Goal: Task Accomplishment & Management: Manage account settings

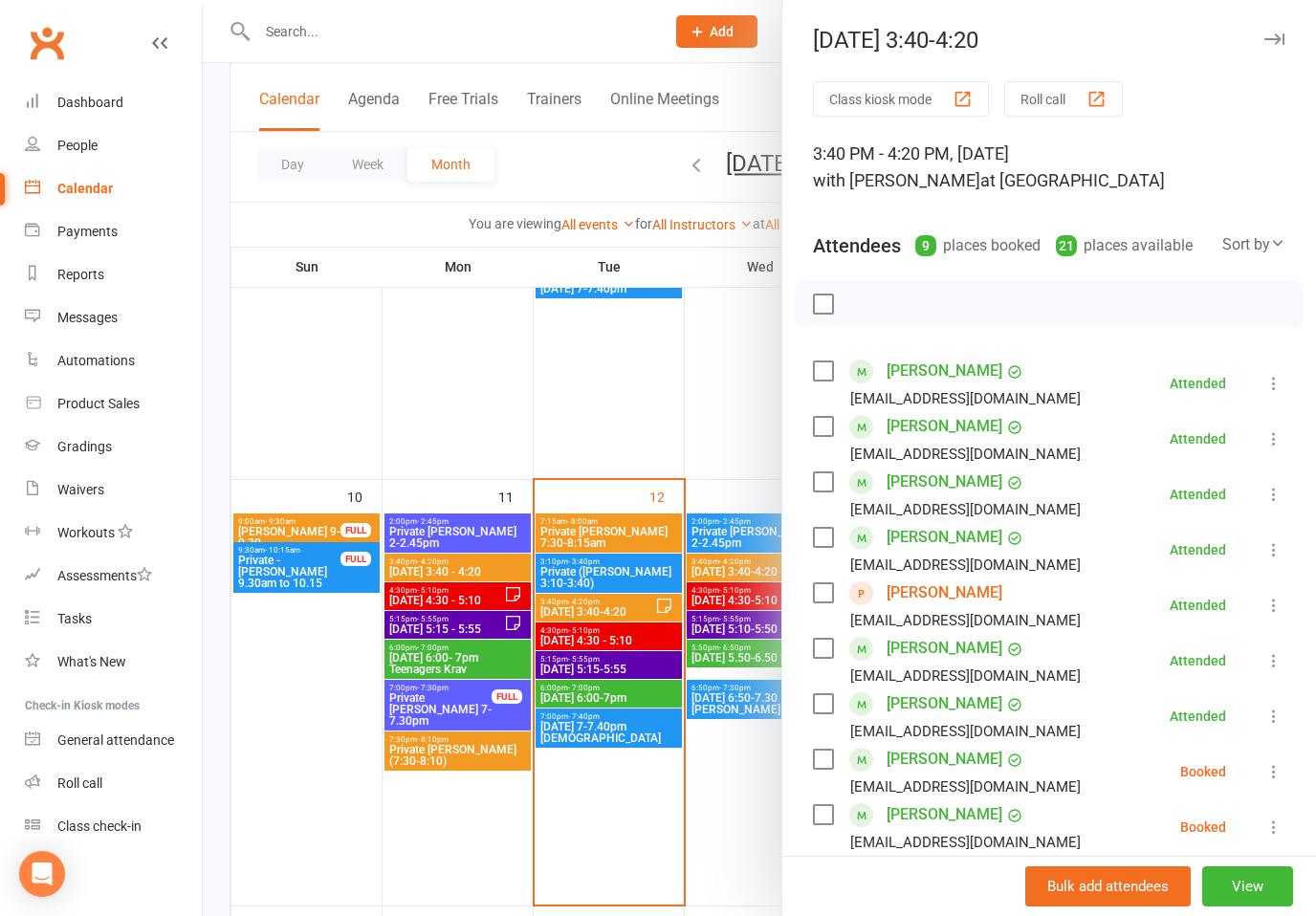
click at [1280, 38] on icon "button" at bounding box center [1273, 40] width 20 height 12
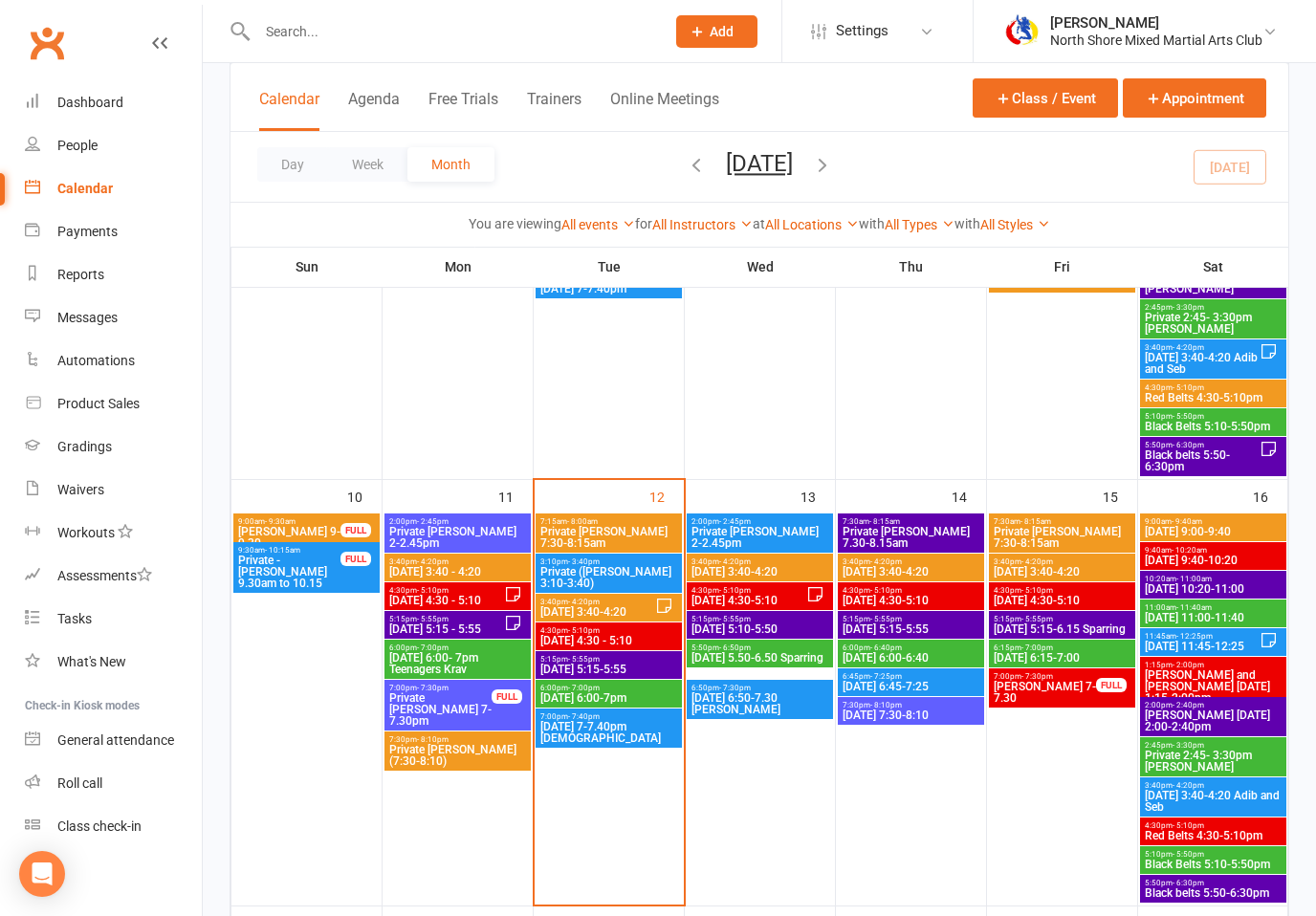
click at [656, 644] on span "[DATE] 4:30 - 5:10" at bounding box center [608, 641] width 138 height 12
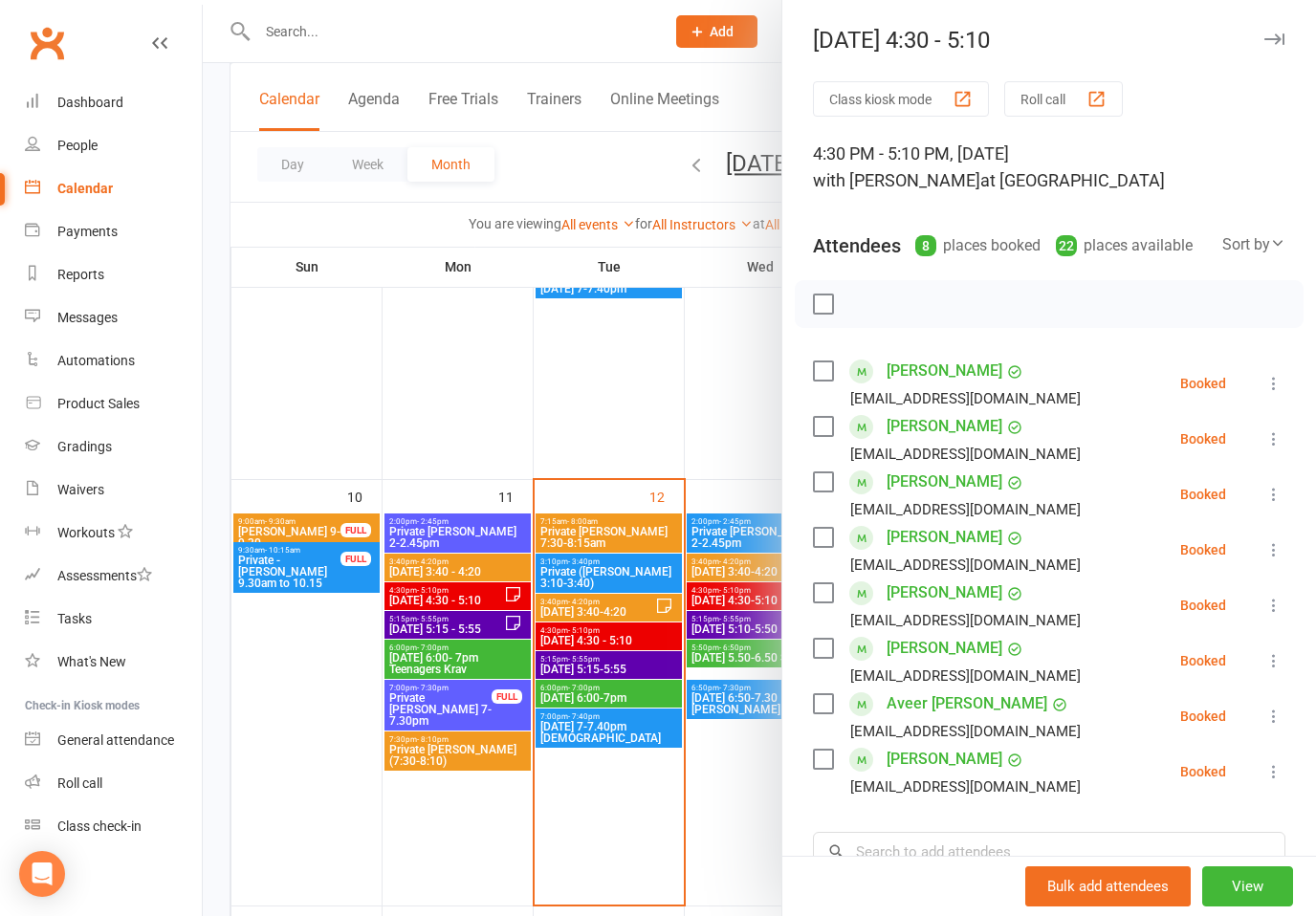
click at [1275, 385] on icon at bounding box center [1273, 383] width 19 height 19
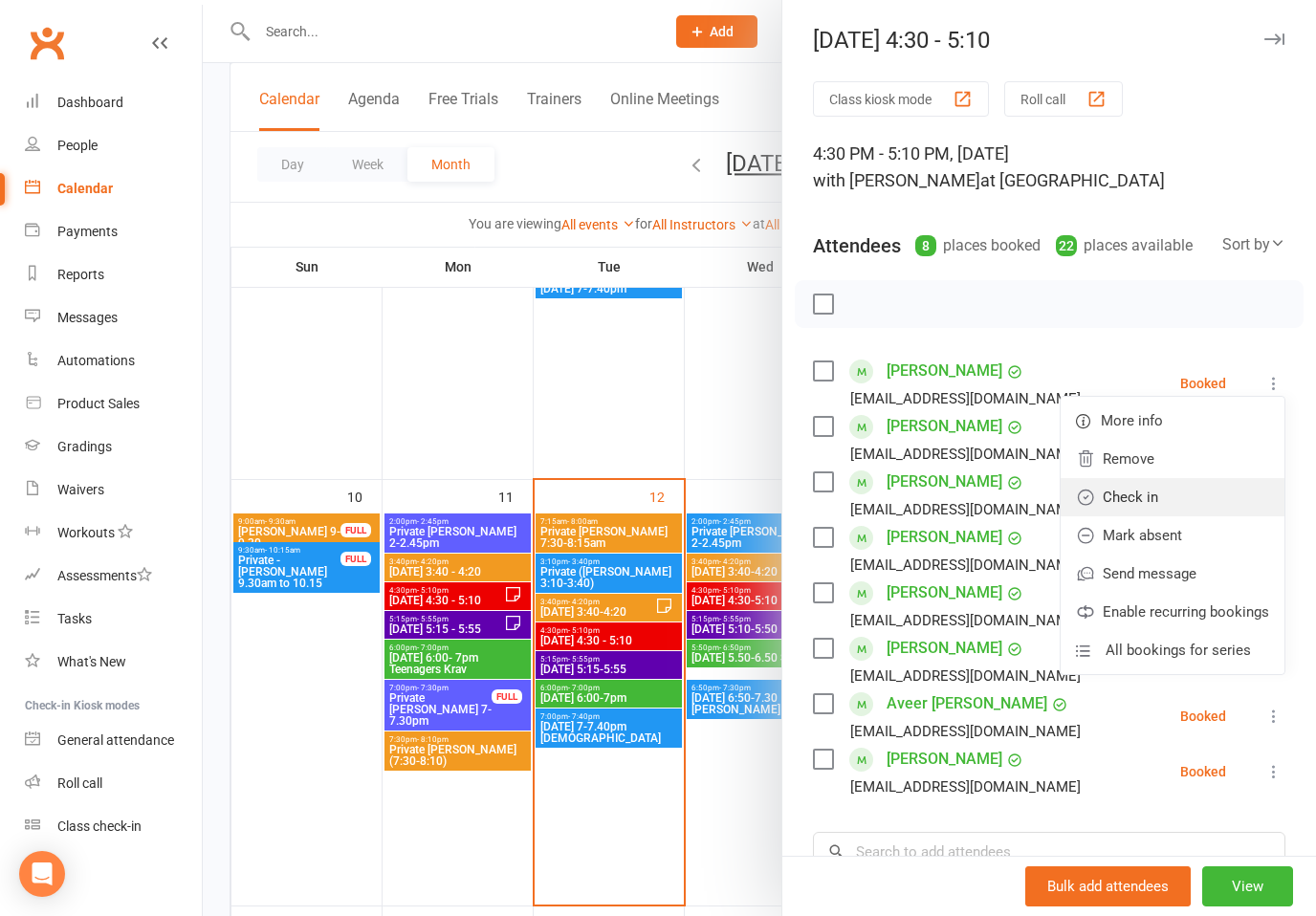
click at [1128, 493] on link "Check in" at bounding box center [1172, 497] width 224 height 38
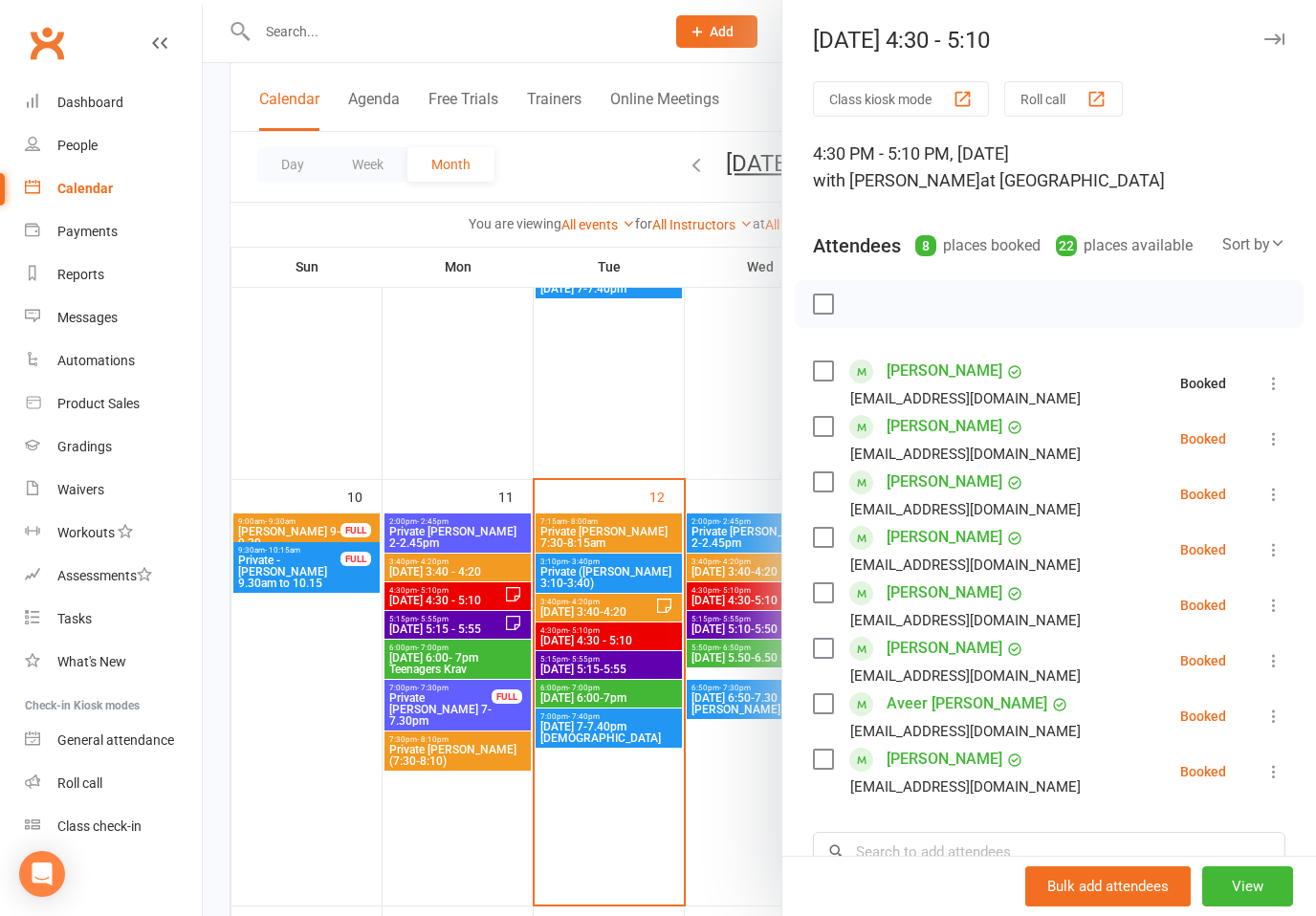
click at [1278, 442] on icon at bounding box center [1273, 439] width 19 height 19
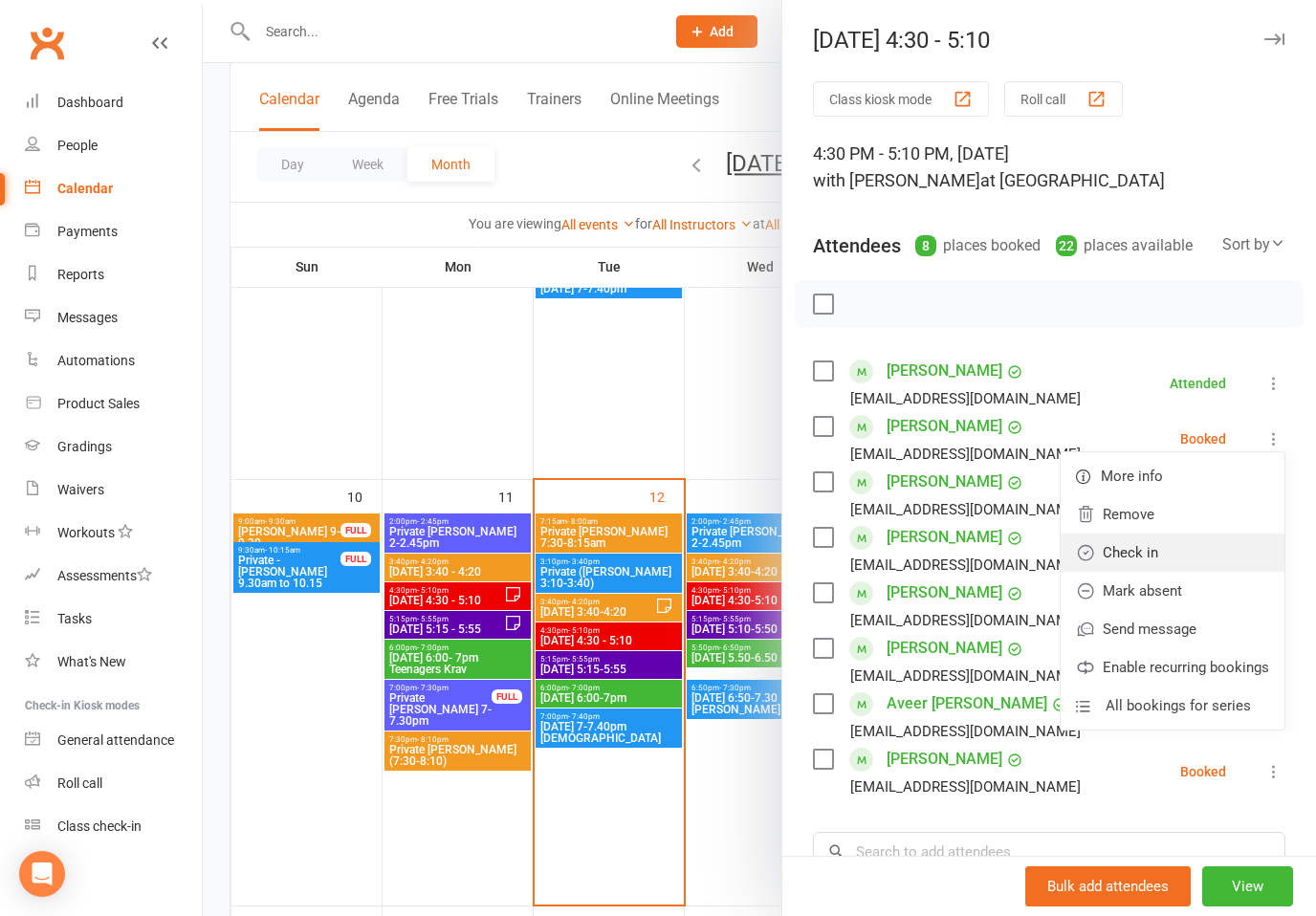
click at [1134, 554] on link "Check in" at bounding box center [1172, 552] width 224 height 38
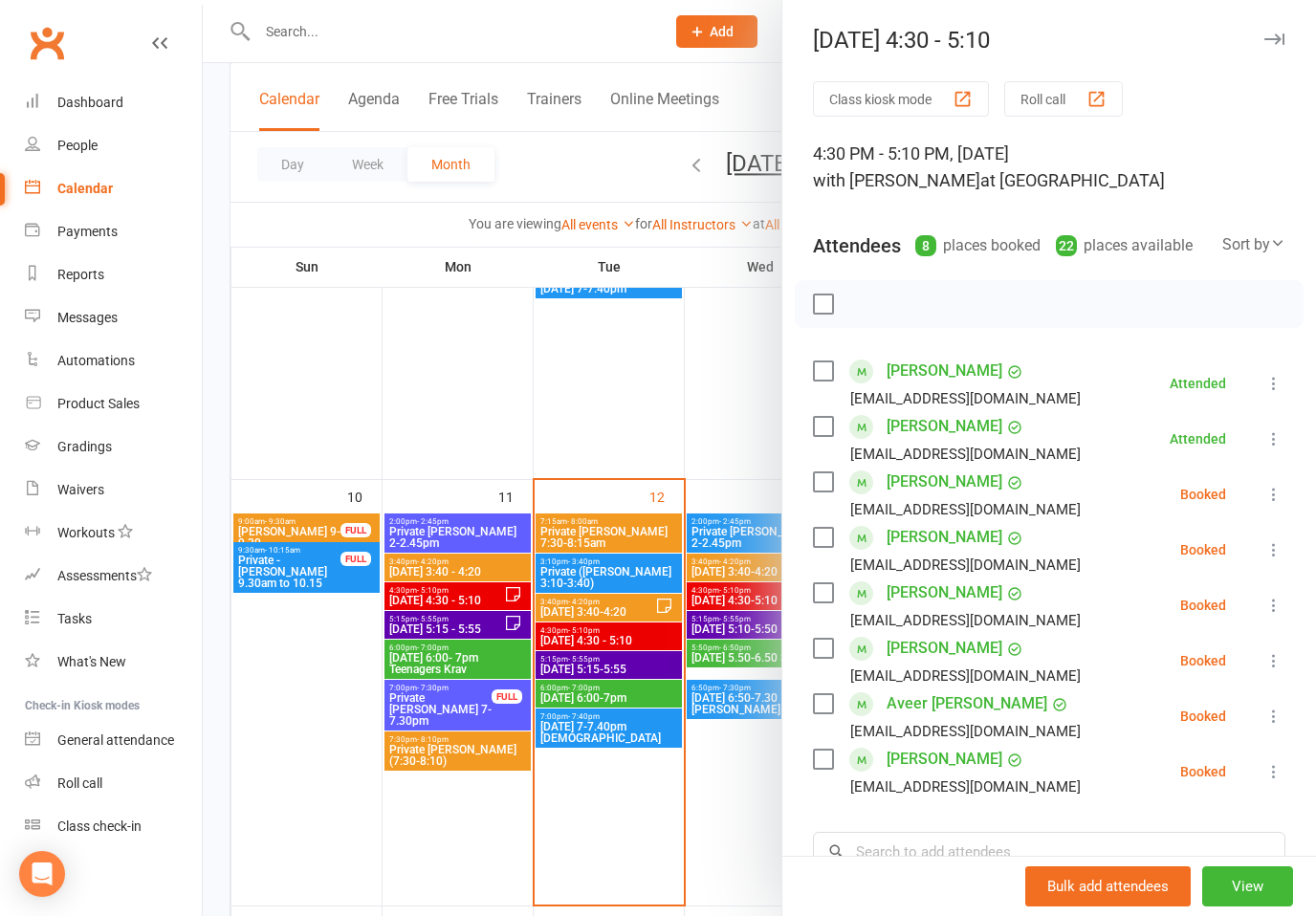
click at [1268, 492] on icon at bounding box center [1273, 495] width 19 height 19
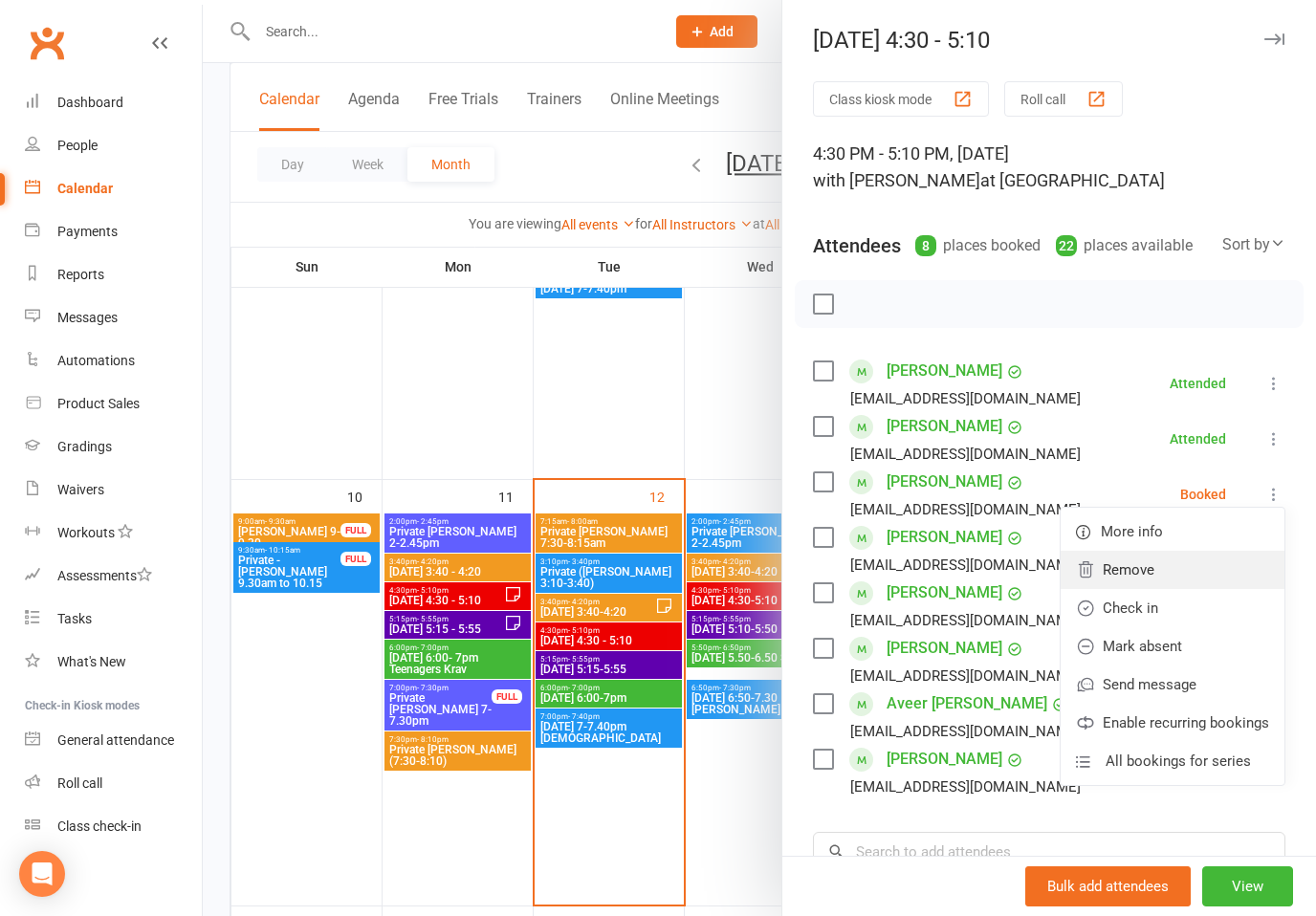
click at [1169, 571] on link "Remove" at bounding box center [1172, 569] width 224 height 38
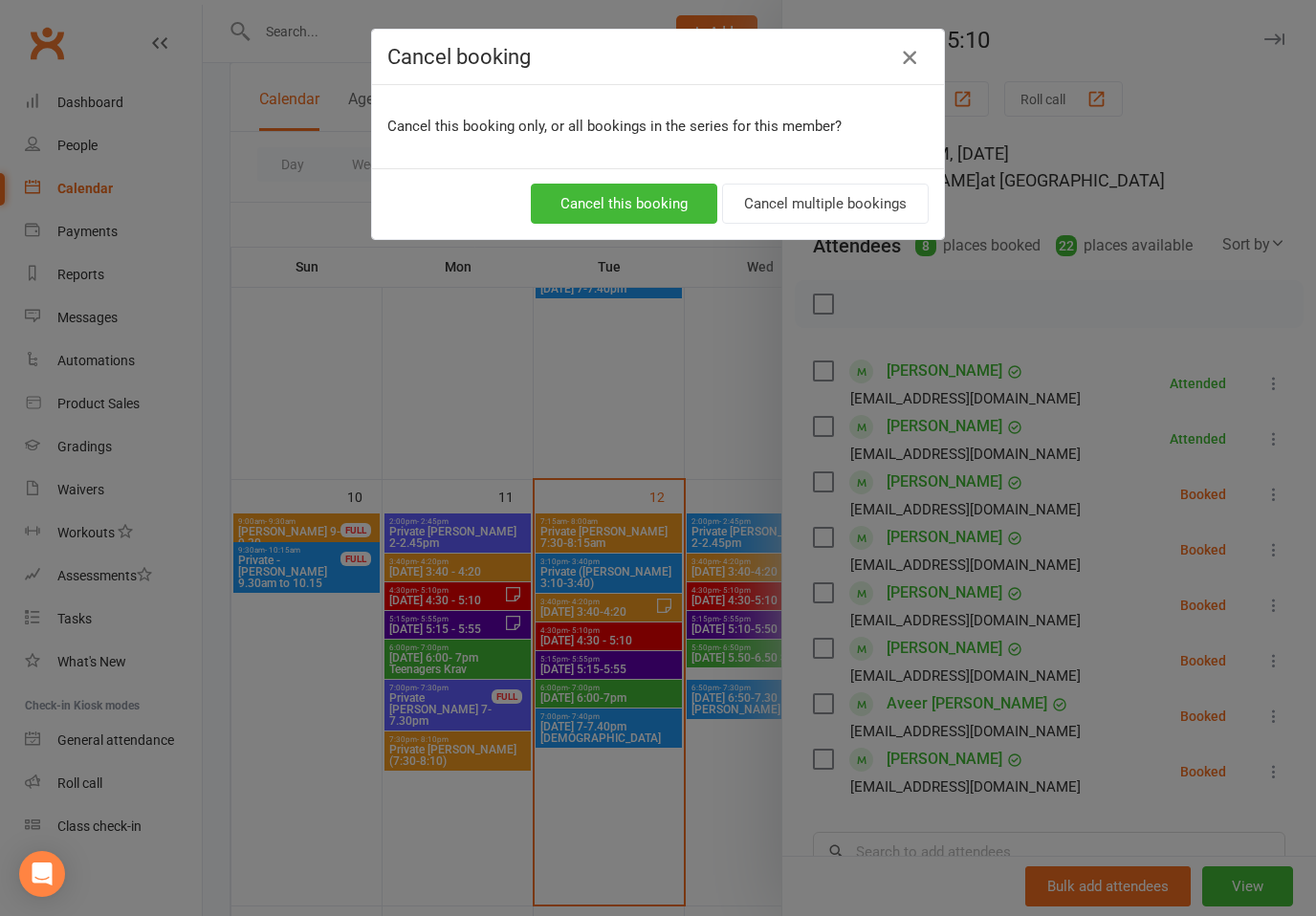
click at [897, 72] on button "button" at bounding box center [909, 57] width 31 height 31
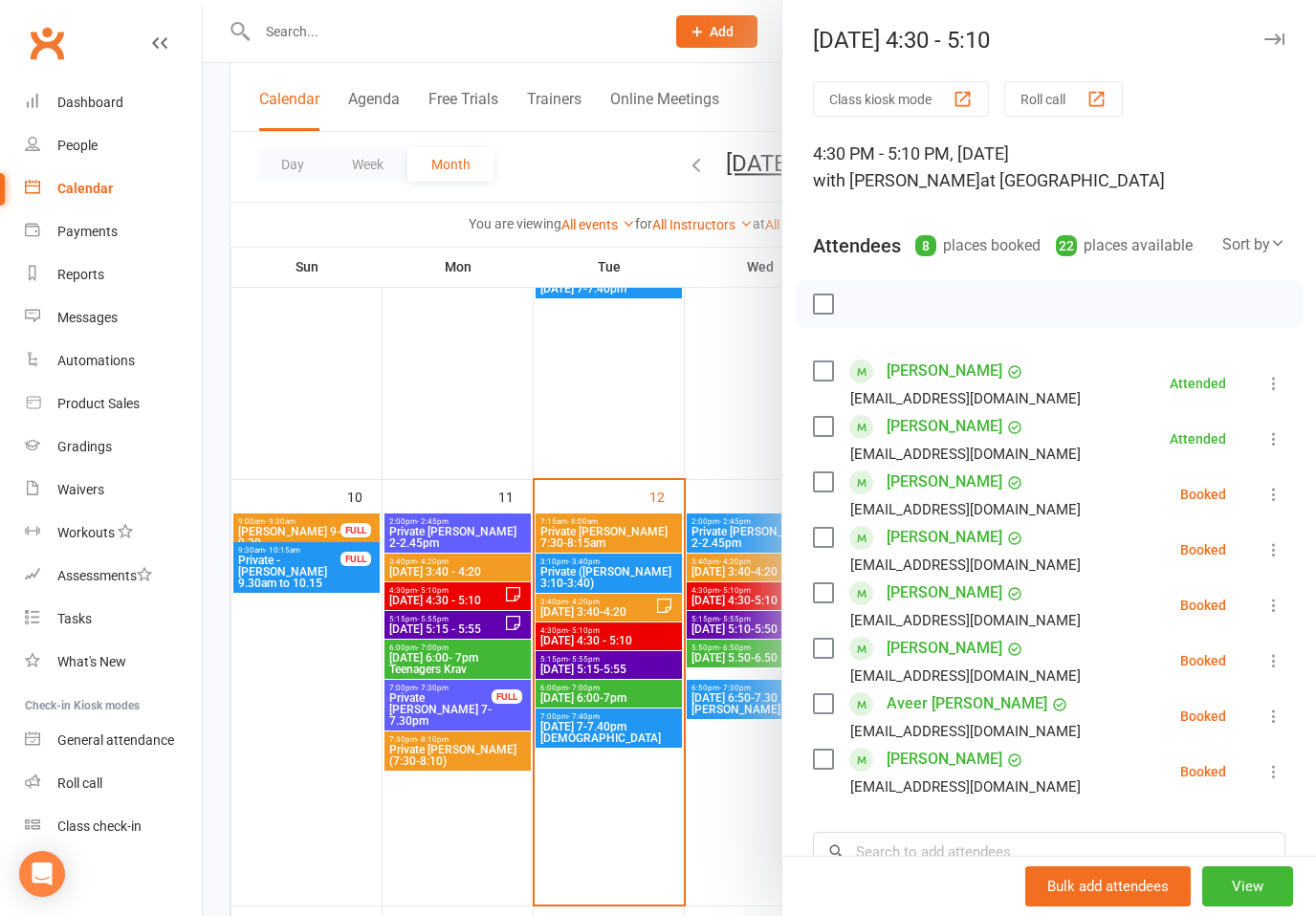
click at [1275, 503] on icon at bounding box center [1273, 495] width 19 height 19
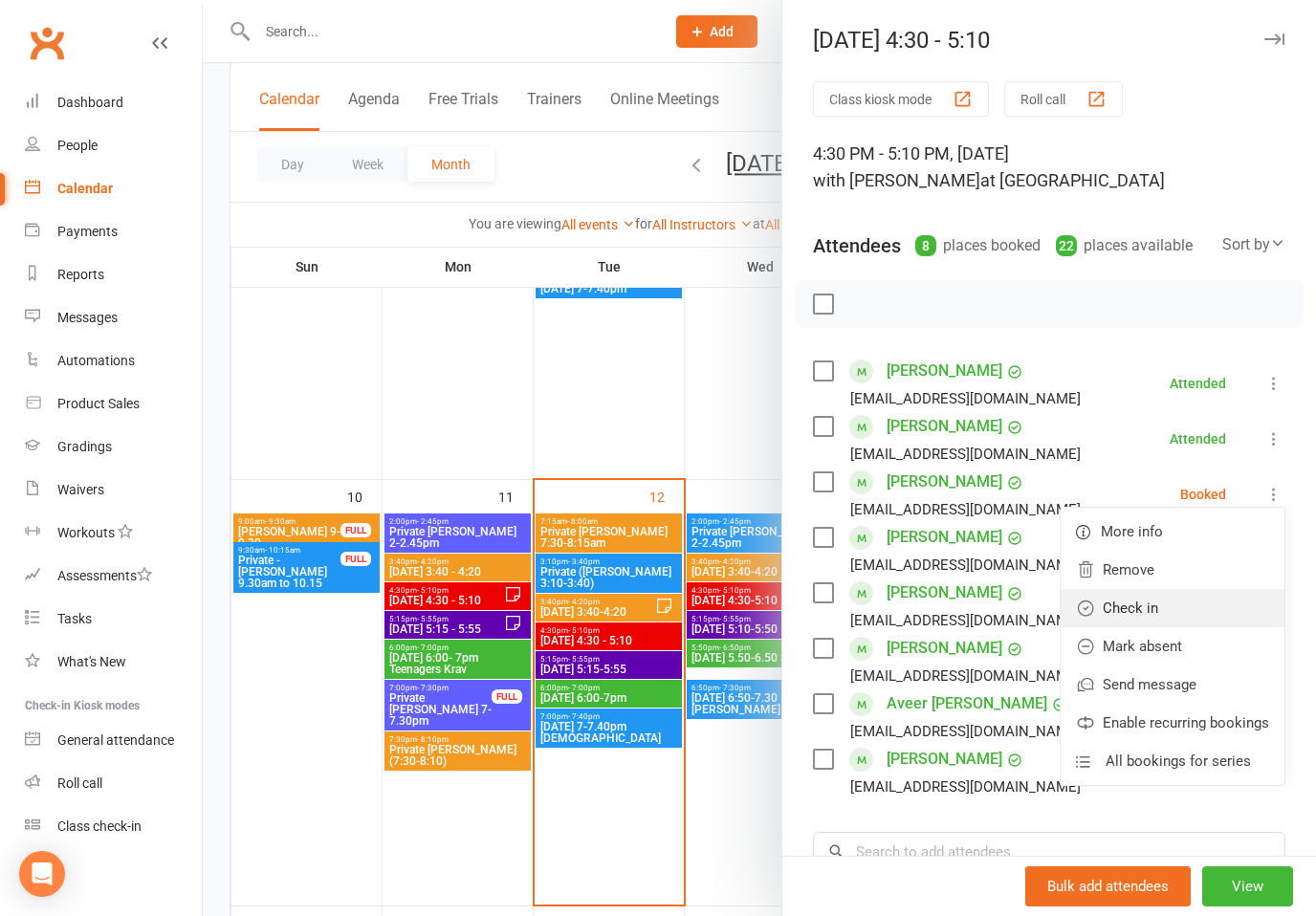
click at [1137, 609] on link "Check in" at bounding box center [1172, 607] width 224 height 38
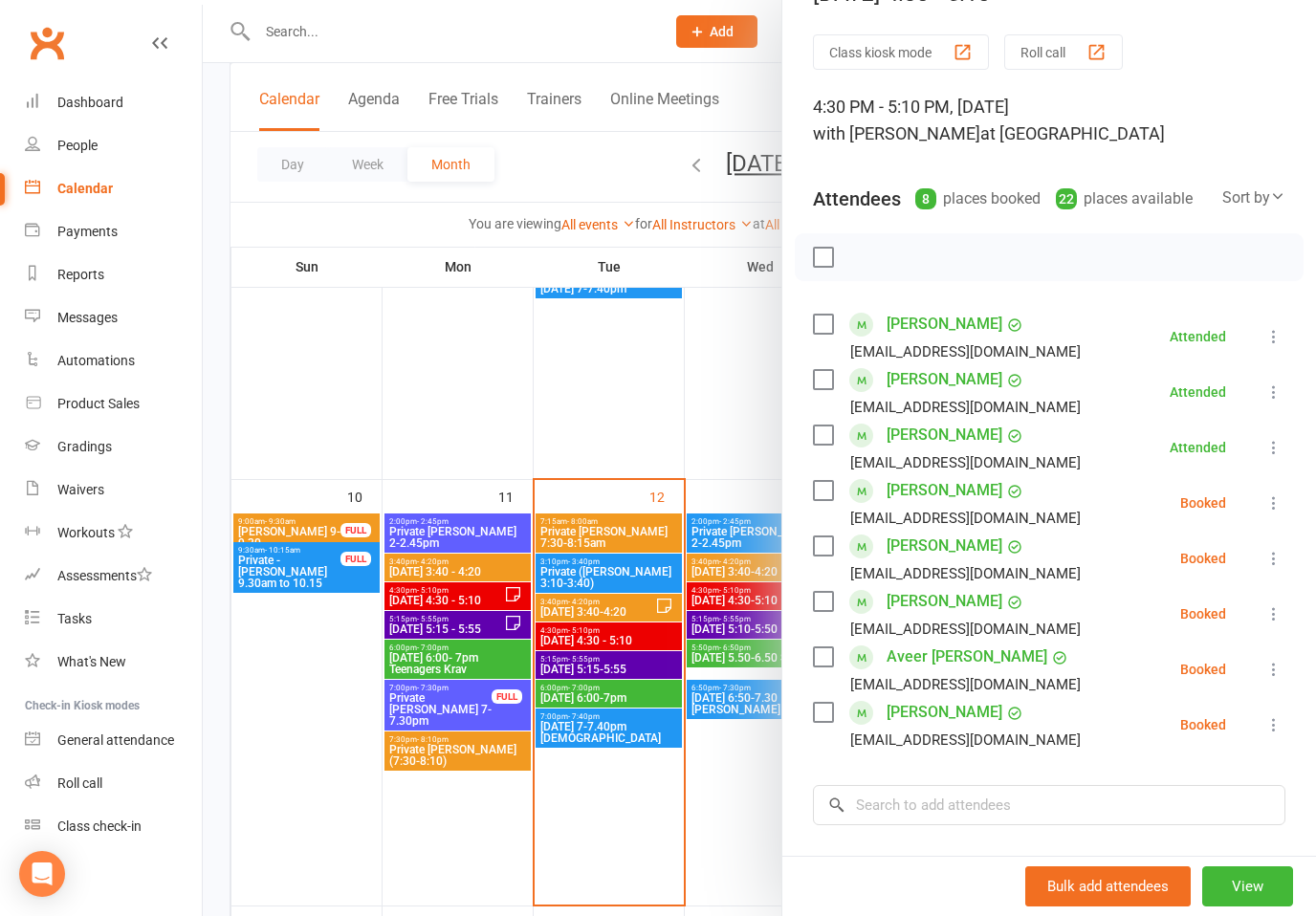
scroll to position [60, 0]
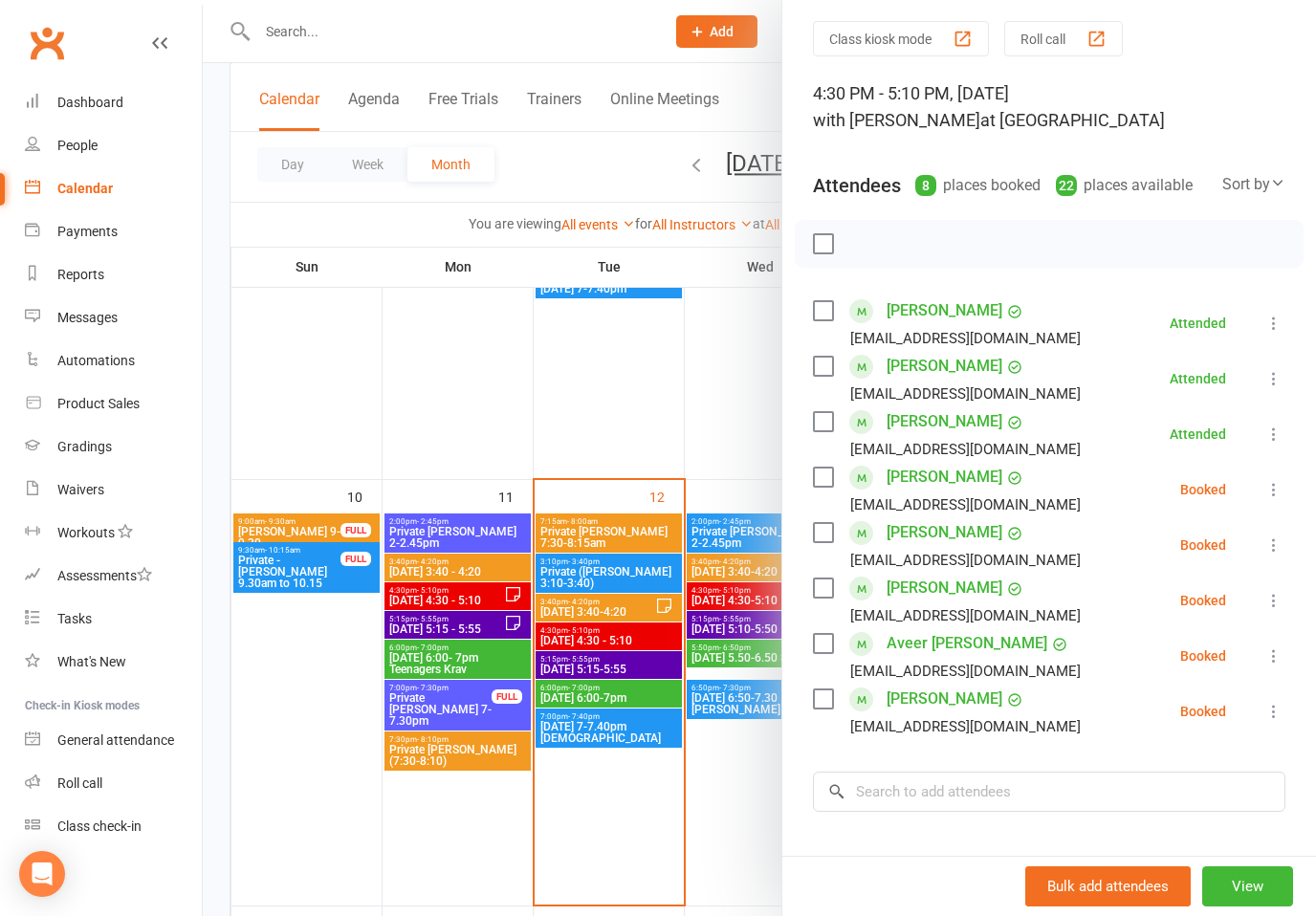
click at [1268, 551] on icon at bounding box center [1273, 545] width 19 height 19
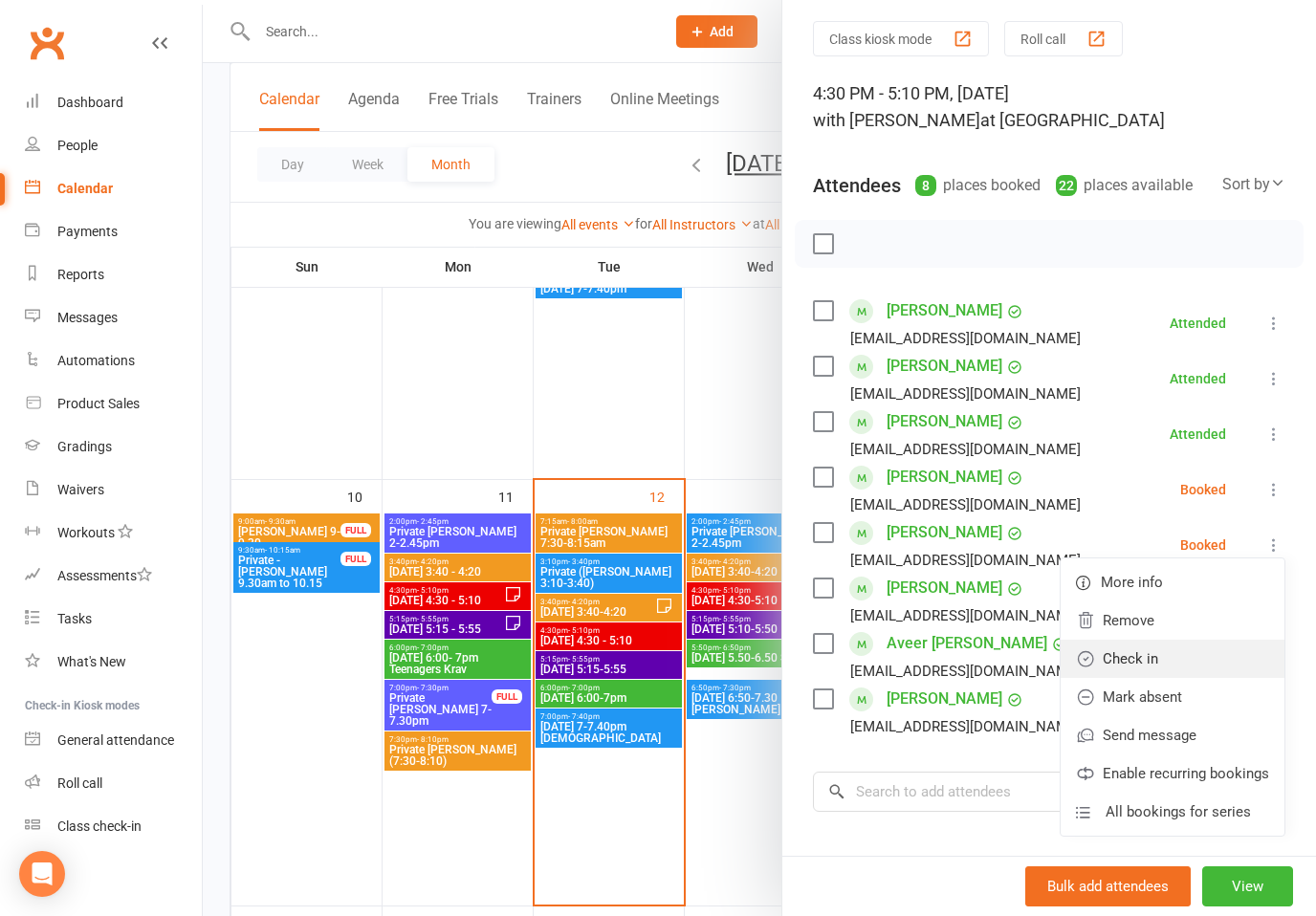
click at [1135, 659] on link "Check in" at bounding box center [1172, 658] width 224 height 38
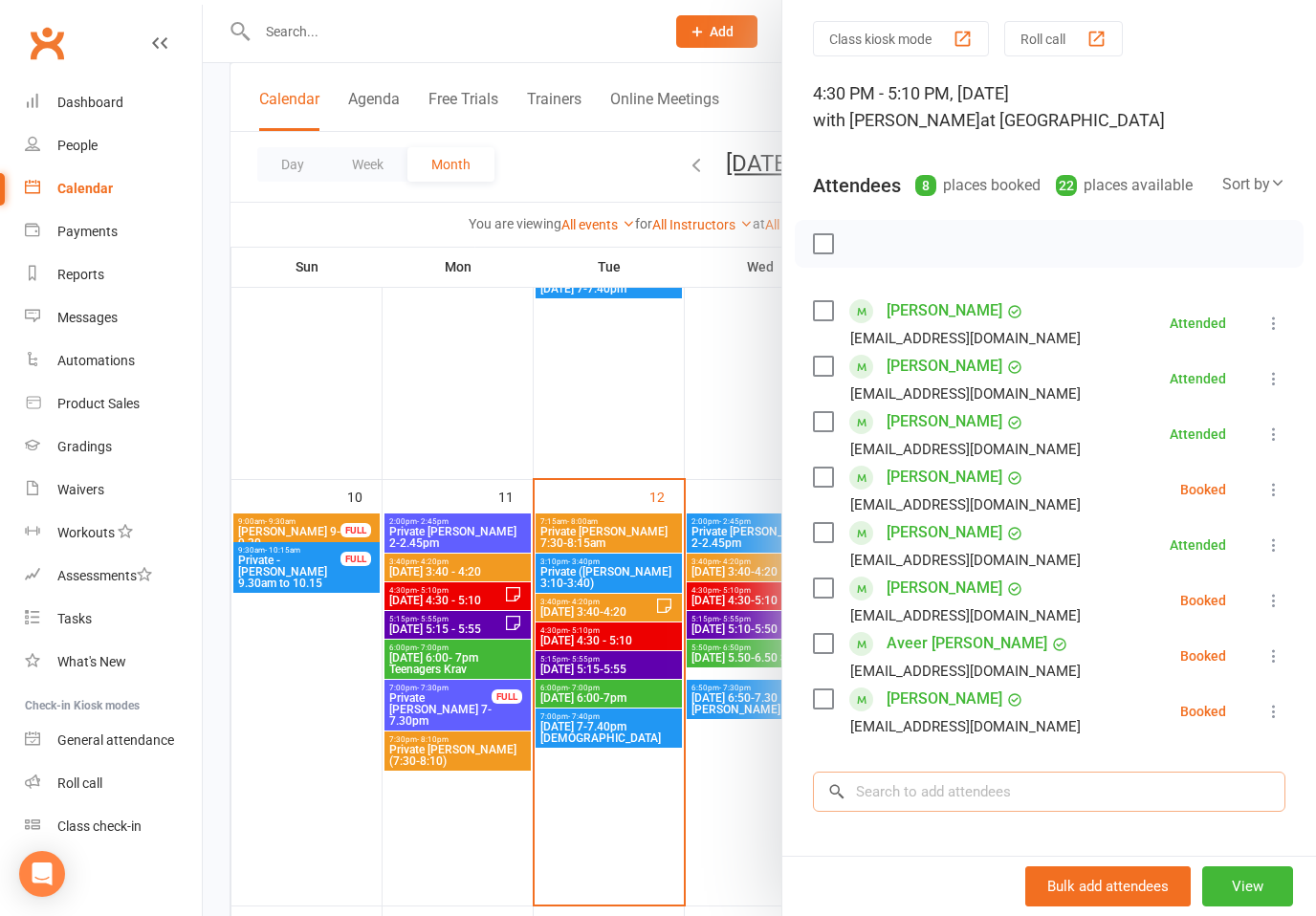
click at [977, 797] on input "search" at bounding box center [1049, 791] width 473 height 40
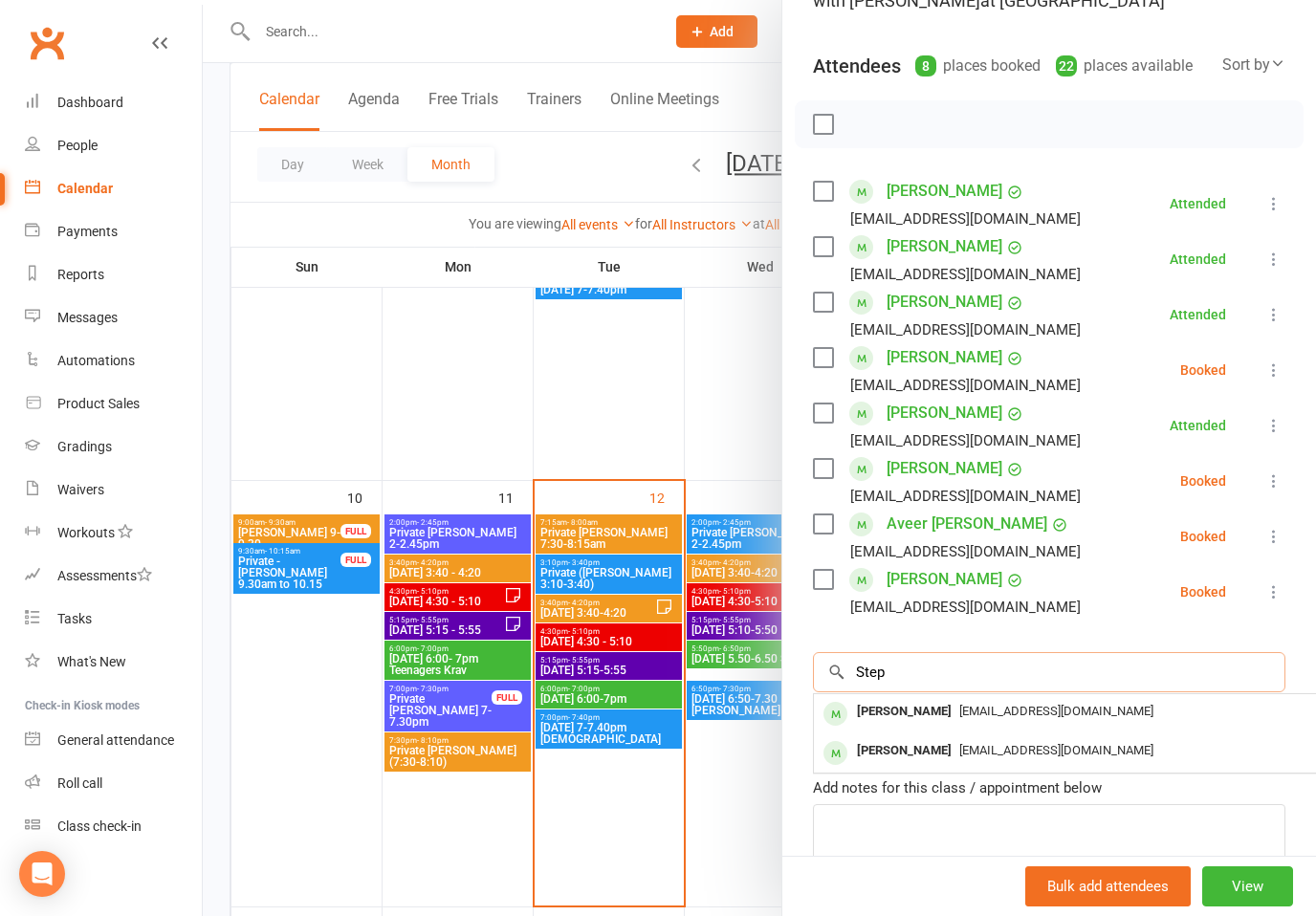
scroll to position [180, 0]
type input "Step"
click at [997, 714] on span "[EMAIL_ADDRESS][DOMAIN_NAME]" at bounding box center [1056, 711] width 194 height 15
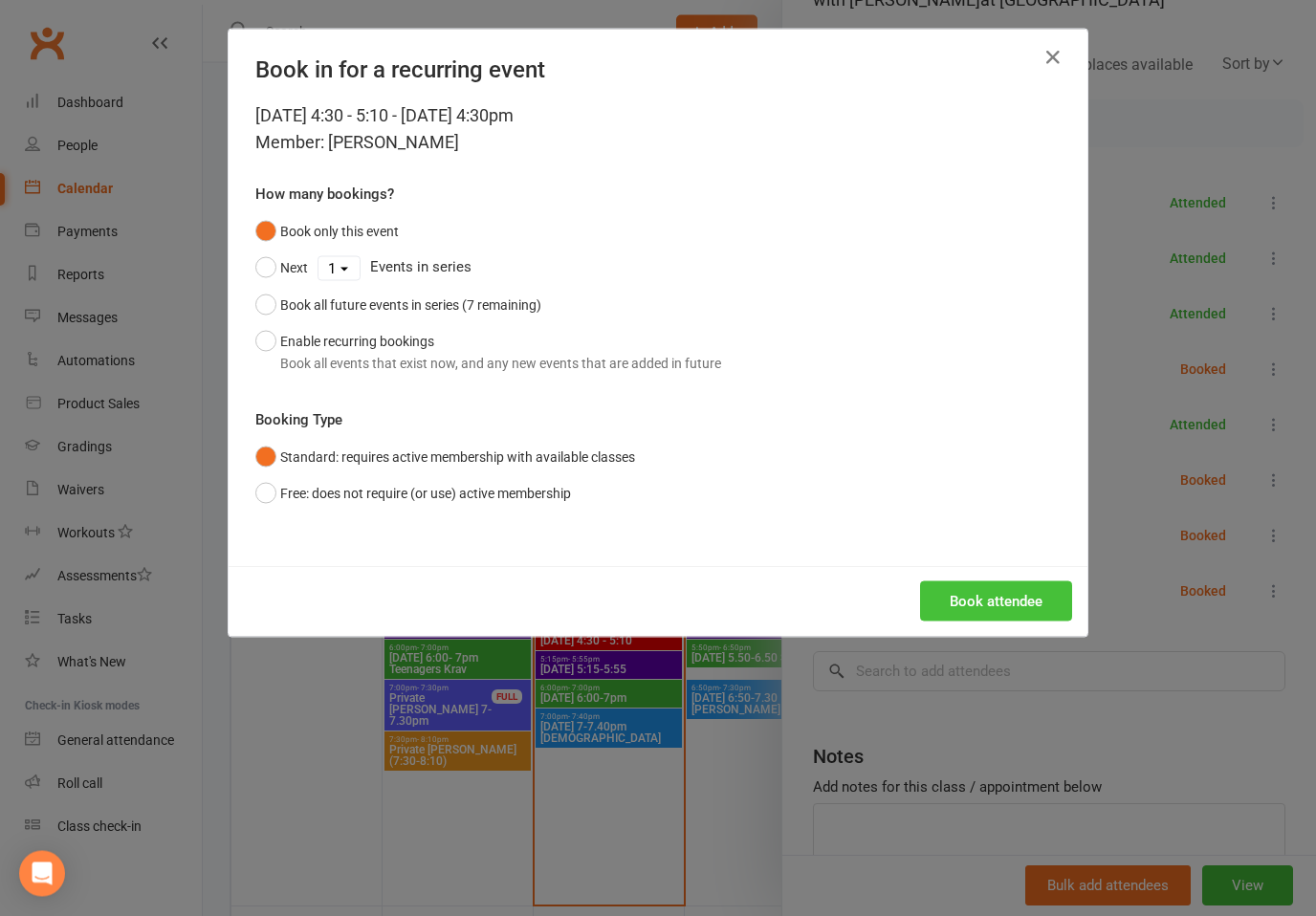
click at [1026, 604] on button "Book attendee" at bounding box center [995, 600] width 152 height 40
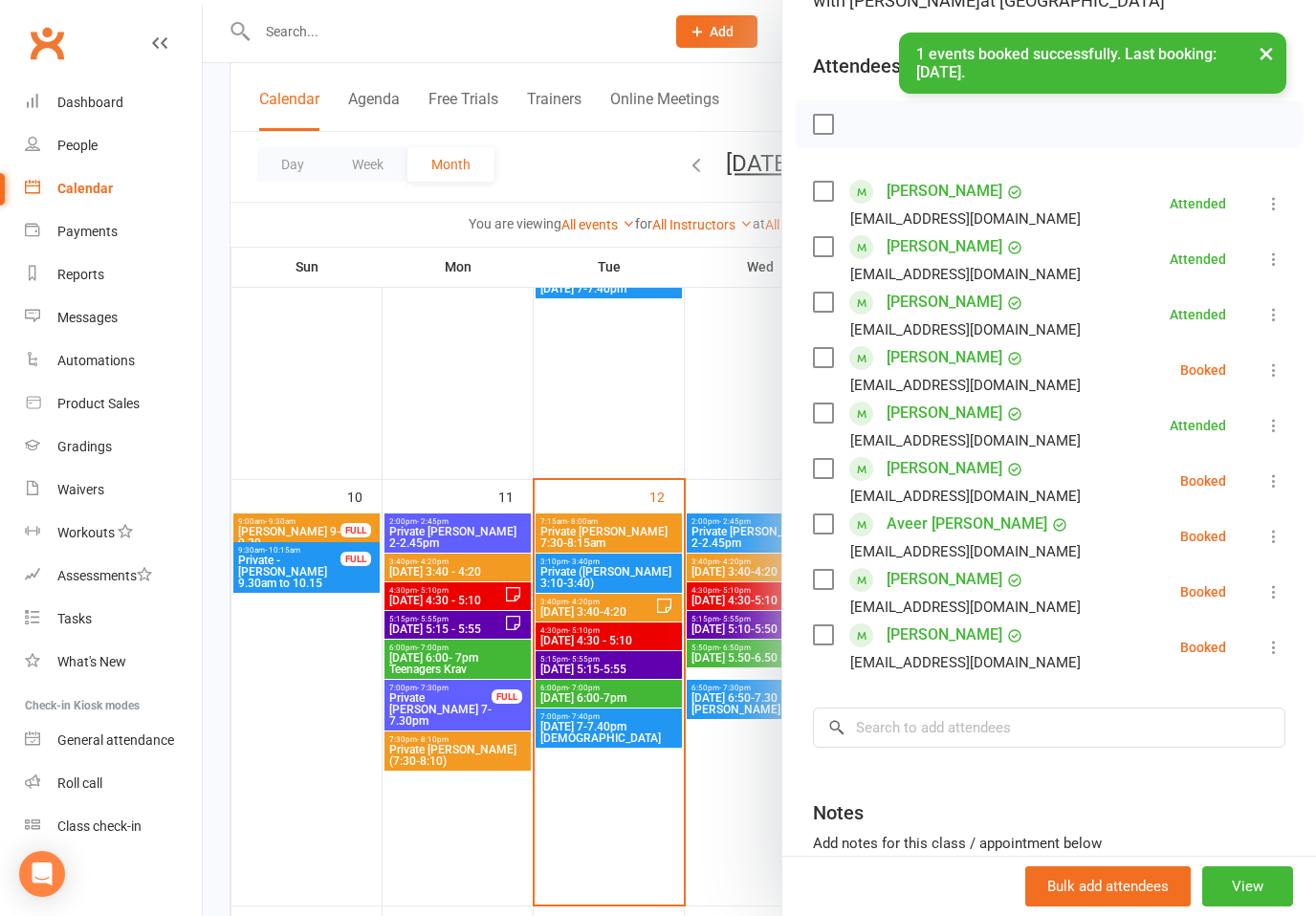
click at [1267, 590] on icon at bounding box center [1273, 592] width 19 height 19
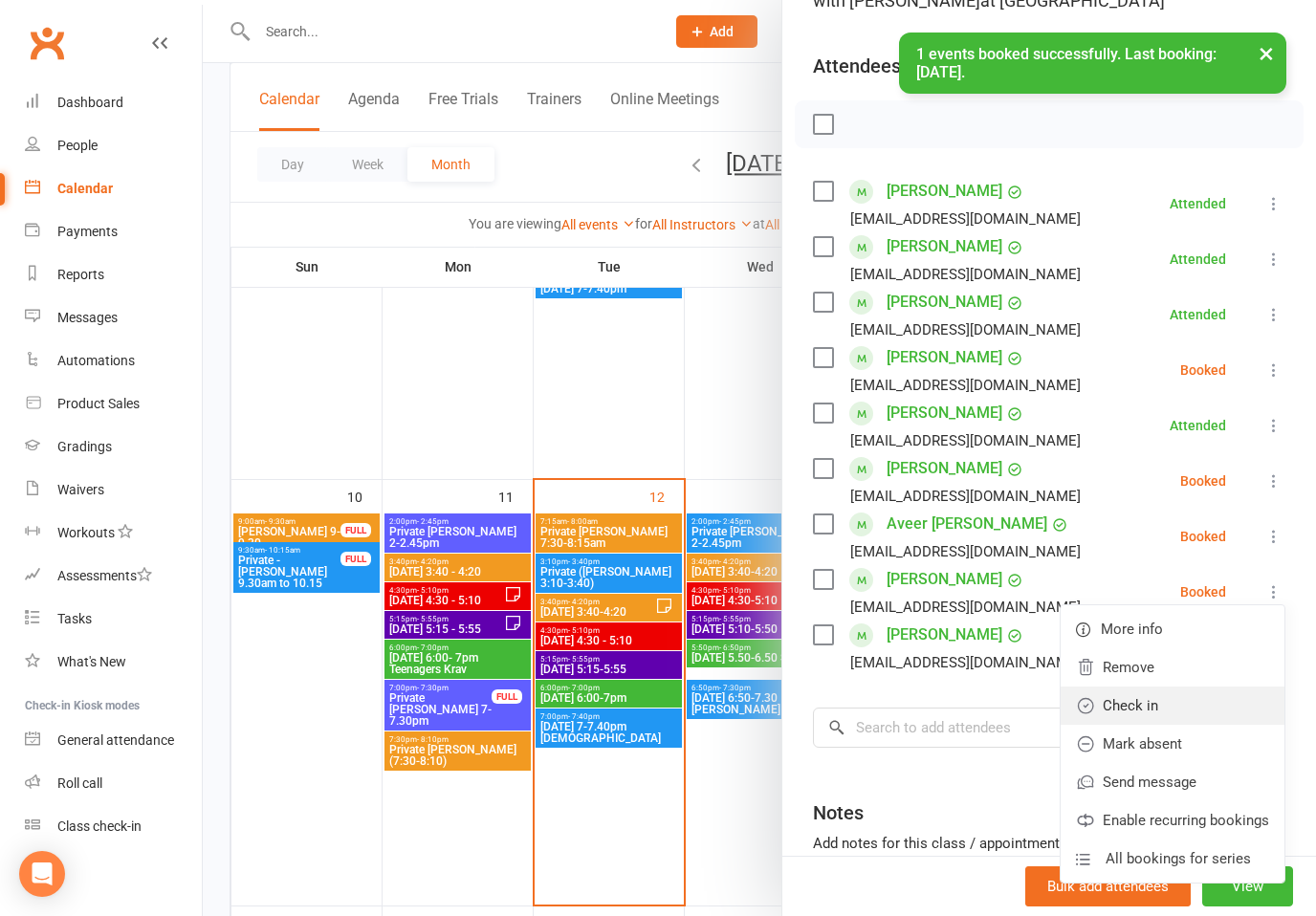
click at [1132, 712] on link "Check in" at bounding box center [1172, 705] width 224 height 38
